Goal: Information Seeking & Learning: Learn about a topic

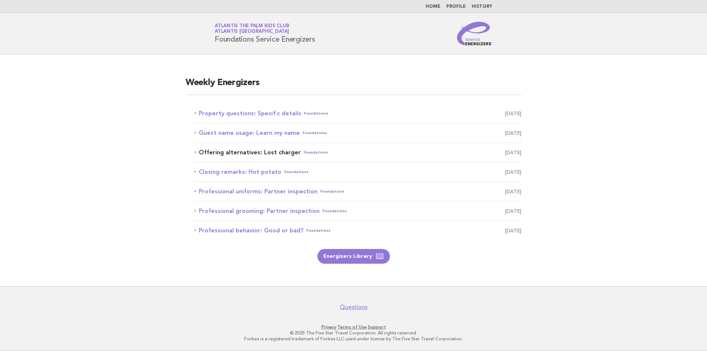
click at [266, 154] on link "Offering alternatives: Lost charger Foundations September 29" at bounding box center [357, 152] width 327 height 10
click at [269, 232] on link "Professional behavior: Good or bad? Foundations [DATE]" at bounding box center [357, 230] width 327 height 10
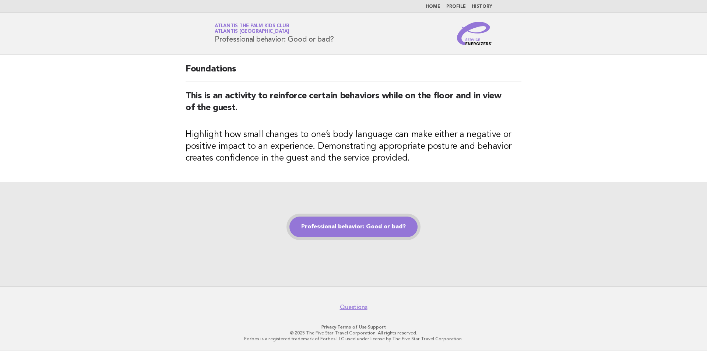
click at [358, 228] on link "Professional behavior: Good or bad?" at bounding box center [353, 226] width 128 height 21
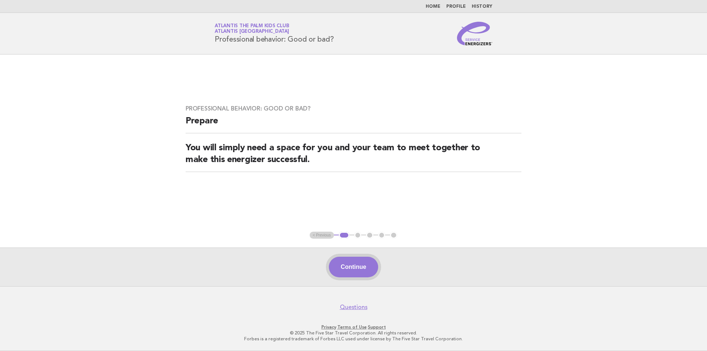
click at [351, 274] on button "Continue" at bounding box center [353, 267] width 49 height 21
